Goal: Task Accomplishment & Management: Use online tool/utility

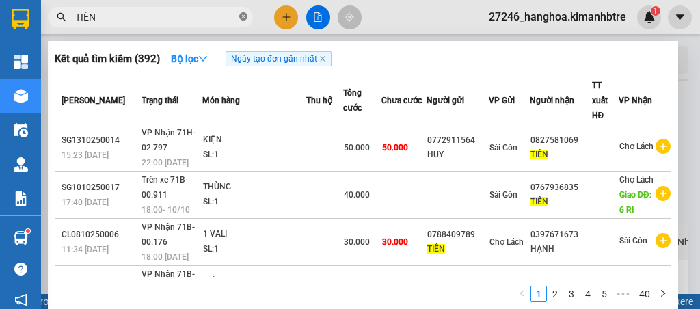
click at [242, 17] on icon "close-circle" at bounding box center [243, 16] width 8 height 8
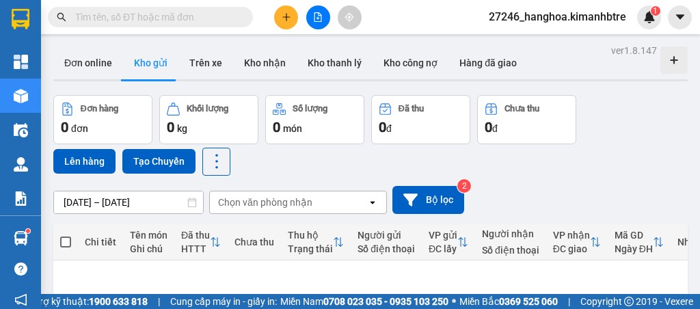
click at [316, 23] on button at bounding box center [318, 17] width 24 height 24
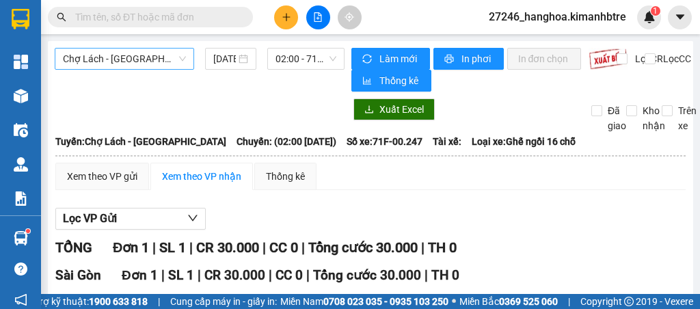
click at [118, 55] on span "Chợ Lách - [GEOGRAPHIC_DATA]" at bounding box center [124, 59] width 123 height 21
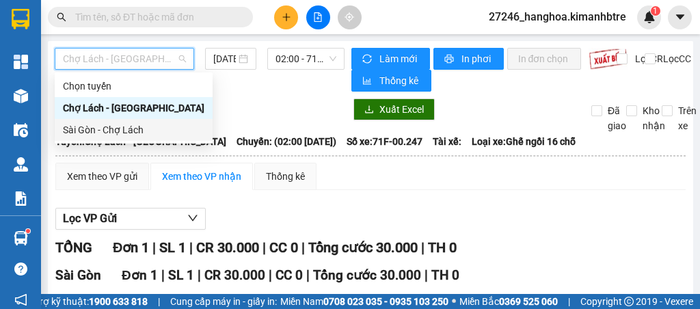
click at [119, 128] on div "Sài Gòn - Chợ Lách" at bounding box center [133, 129] width 141 height 15
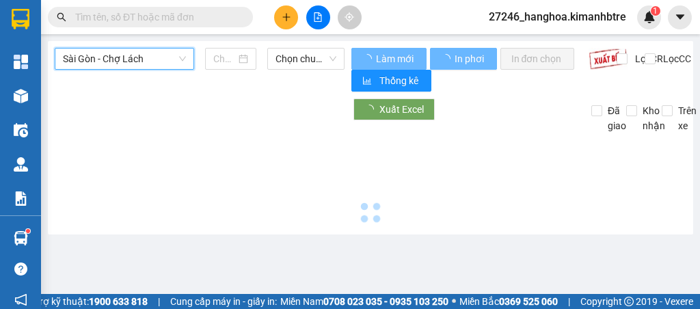
type input "[DATE]"
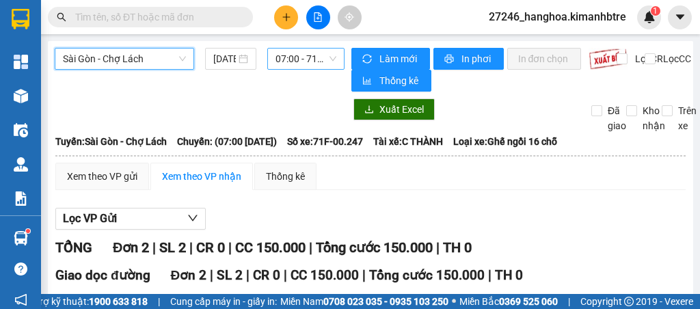
click at [299, 55] on span "07:00 - 71F-00.247" at bounding box center [305, 59] width 60 height 21
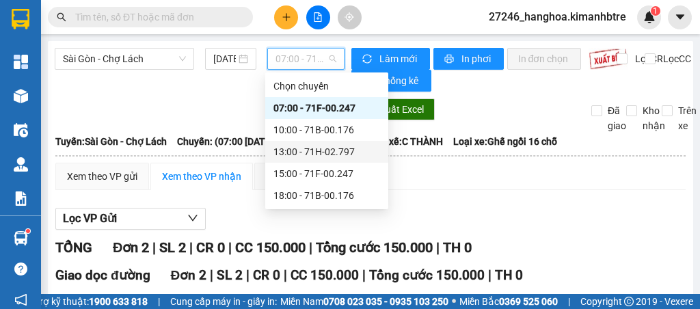
click at [321, 156] on div "13:00 - 71H-02.797" at bounding box center [326, 151] width 107 height 15
